Goal: Navigation & Orientation: Understand site structure

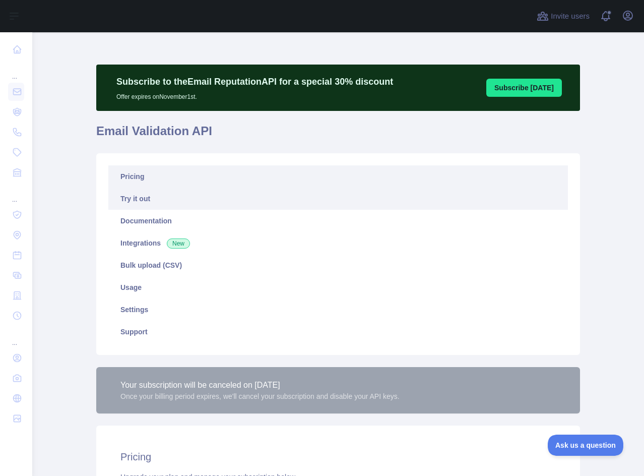
click at [434, 200] on link "Try it out" at bounding box center [338, 198] width 460 height 22
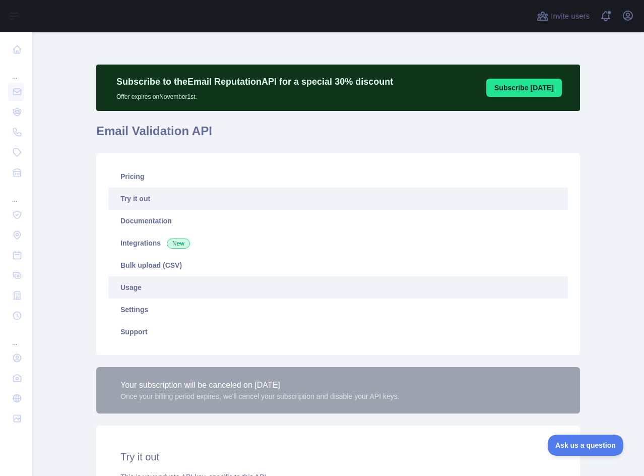
click at [144, 290] on link "Usage" at bounding box center [338, 287] width 460 height 22
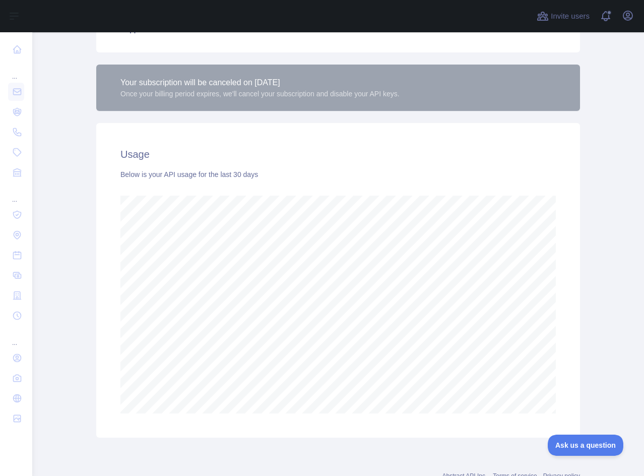
scroll to position [50, 0]
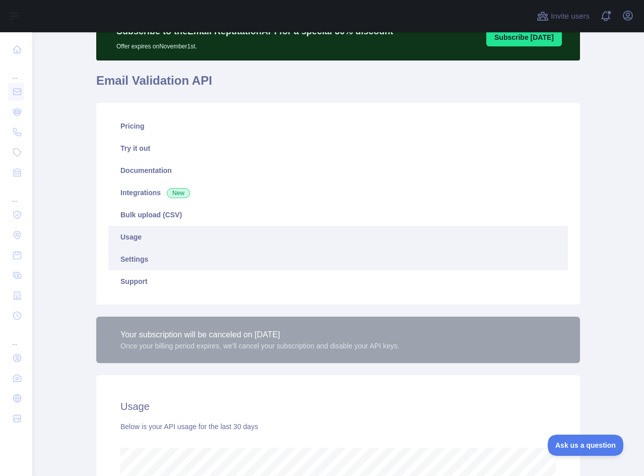
click at [157, 263] on link "Settings" at bounding box center [338, 259] width 460 height 22
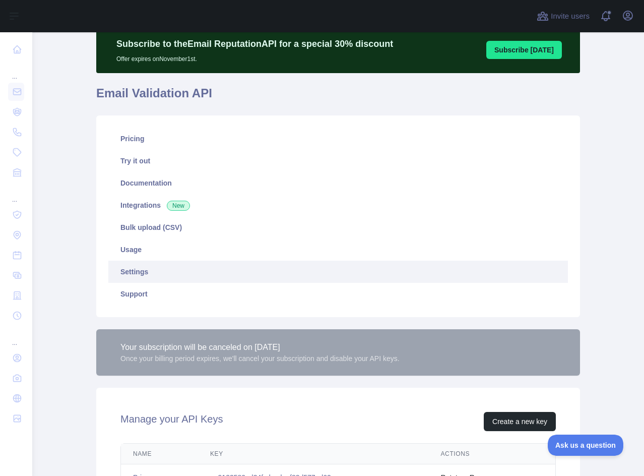
scroll to position [32, 0]
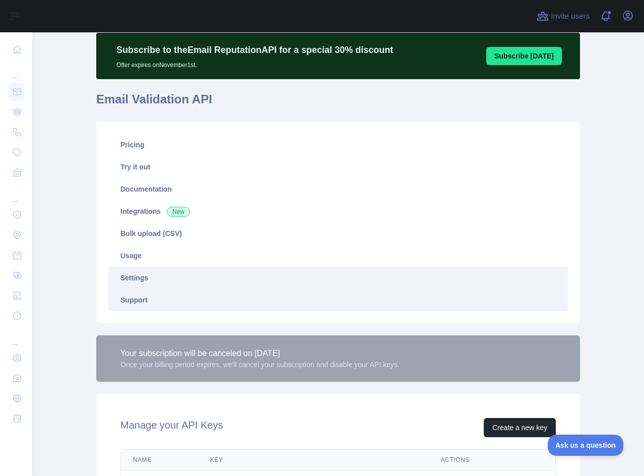
click at [137, 293] on link "Support" at bounding box center [338, 300] width 460 height 22
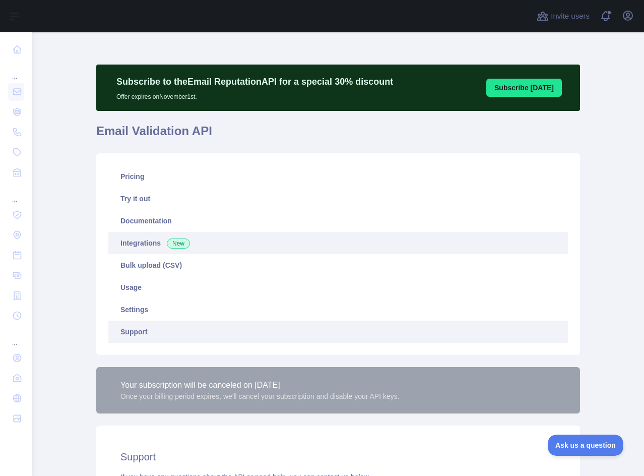
click at [161, 244] on link "Integrations New" at bounding box center [338, 243] width 460 height 22
